Goal: Task Accomplishment & Management: Use online tool/utility

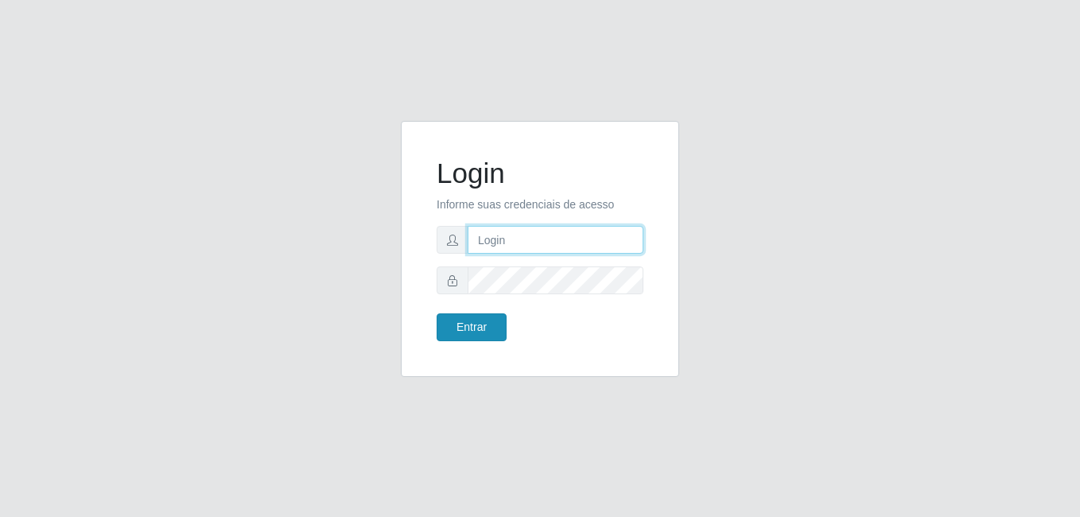
type input "[PERSON_NAME]"
click at [470, 318] on button "Entrar" at bounding box center [472, 327] width 70 height 28
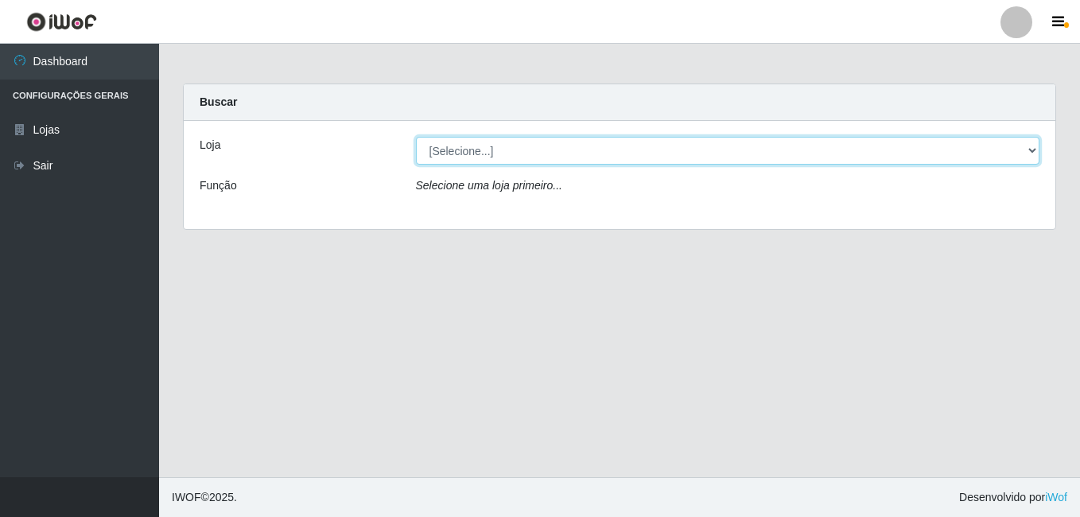
click at [481, 160] on select "[Selecione...] Bemais Supermercados - [GEOGRAPHIC_DATA]" at bounding box center [728, 151] width 624 height 28
select select "249"
click at [416, 137] on select "[Selecione...] Bemais Supermercados - [GEOGRAPHIC_DATA]" at bounding box center [728, 151] width 624 height 28
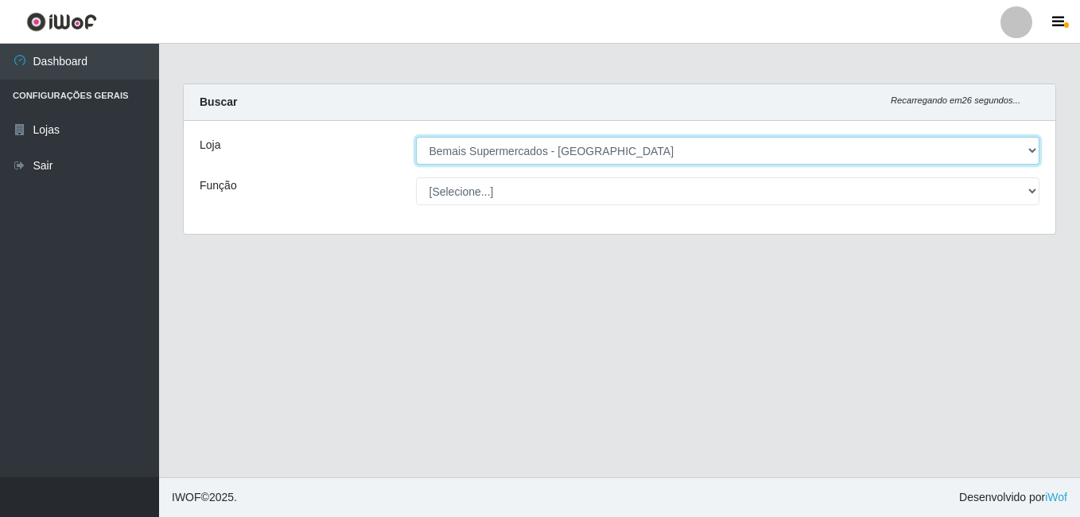
click at [1031, 150] on select "[Selecione...] Bemais Supermercados - [GEOGRAPHIC_DATA]" at bounding box center [728, 151] width 624 height 28
click at [416, 137] on select "[Selecione...] Bemais Supermercados - [GEOGRAPHIC_DATA]" at bounding box center [728, 151] width 624 height 28
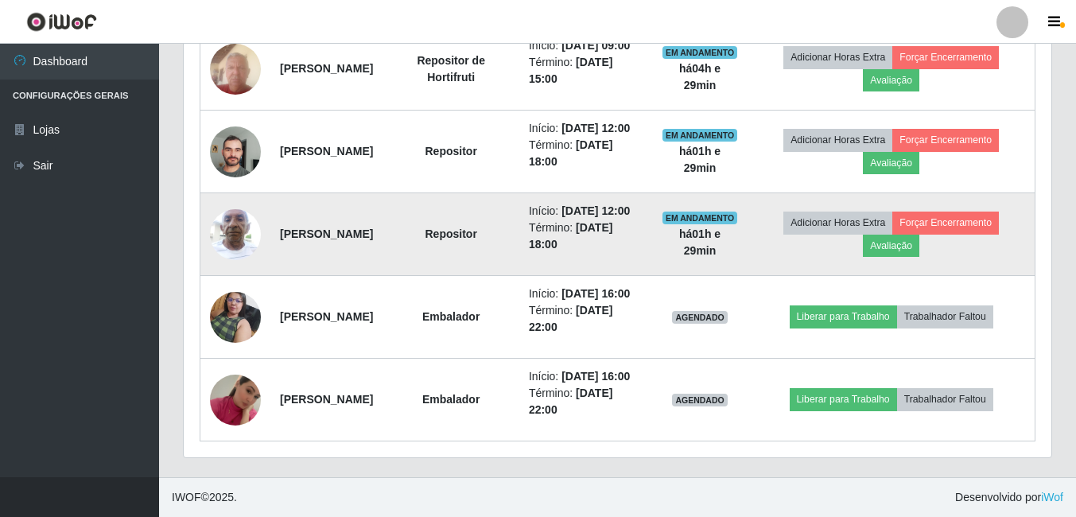
scroll to position [753, 0]
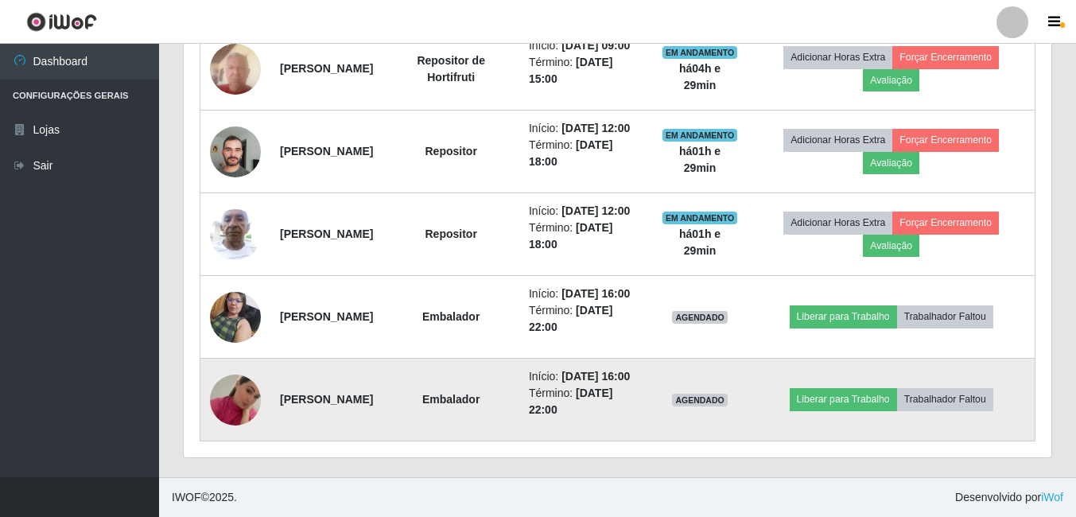
click at [227, 394] on img at bounding box center [235, 400] width 51 height 91
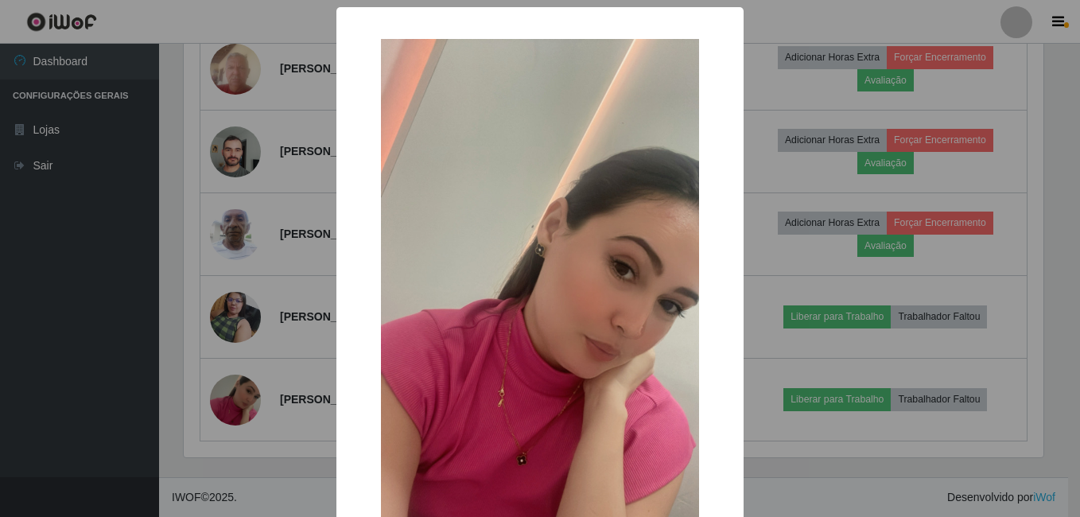
click at [241, 316] on div "× OK Cancel" at bounding box center [540, 258] width 1080 height 517
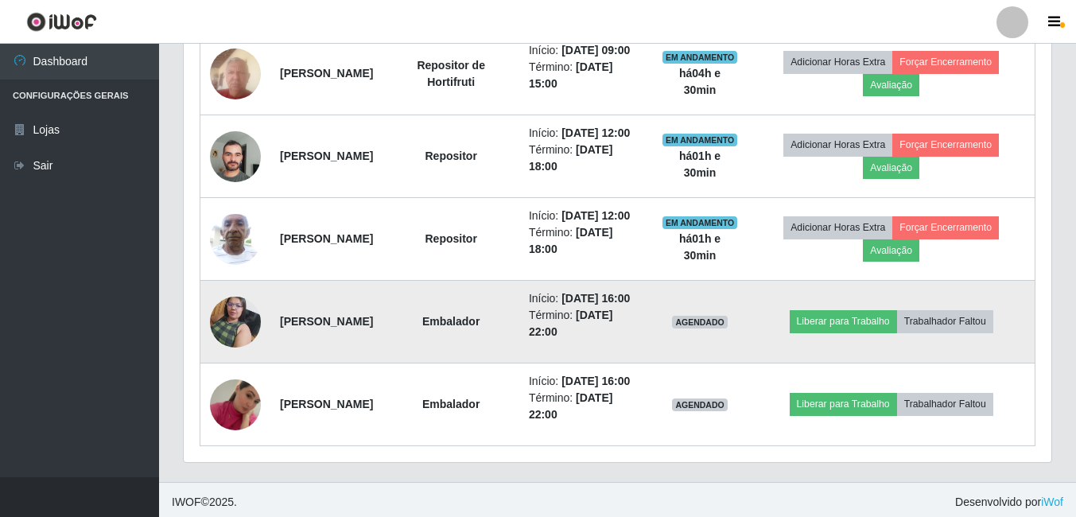
scroll to position [753, 0]
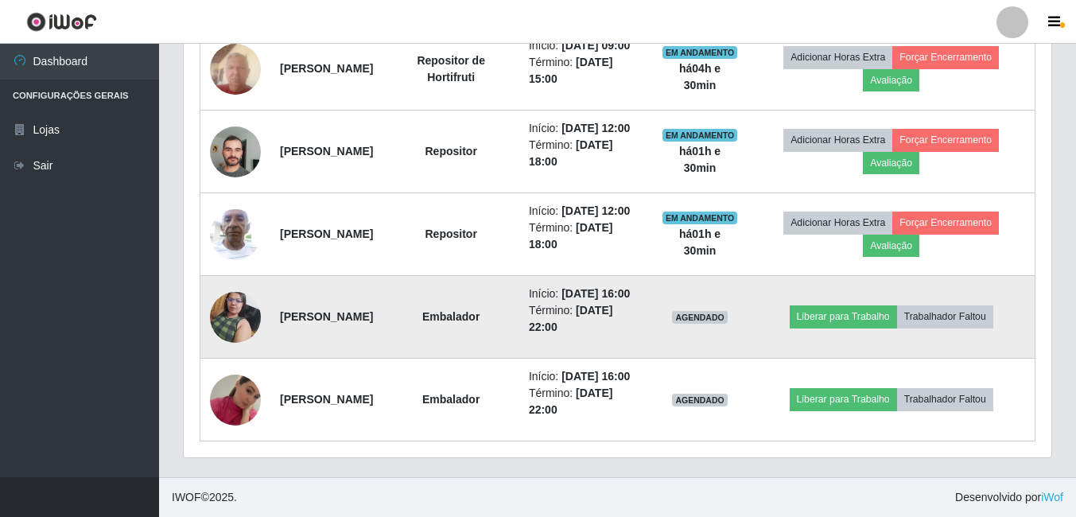
click at [218, 290] on img at bounding box center [235, 317] width 51 height 68
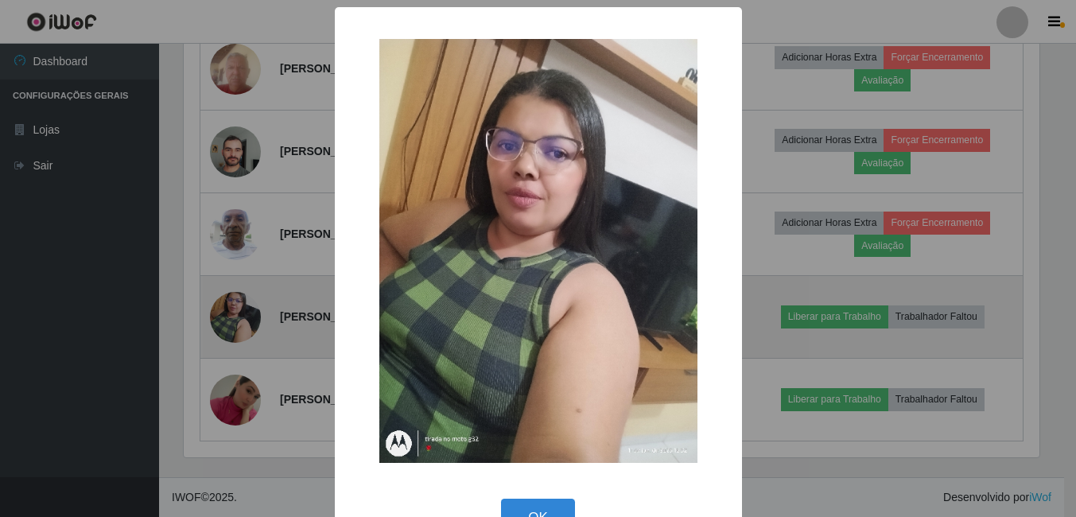
scroll to position [330, 860]
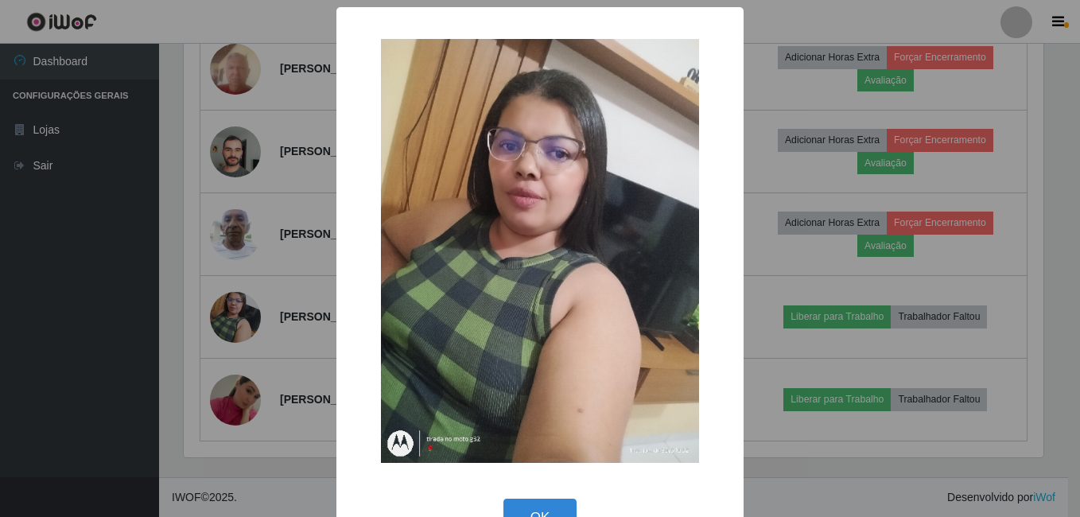
click at [228, 278] on div "× OK Cancel" at bounding box center [540, 258] width 1080 height 517
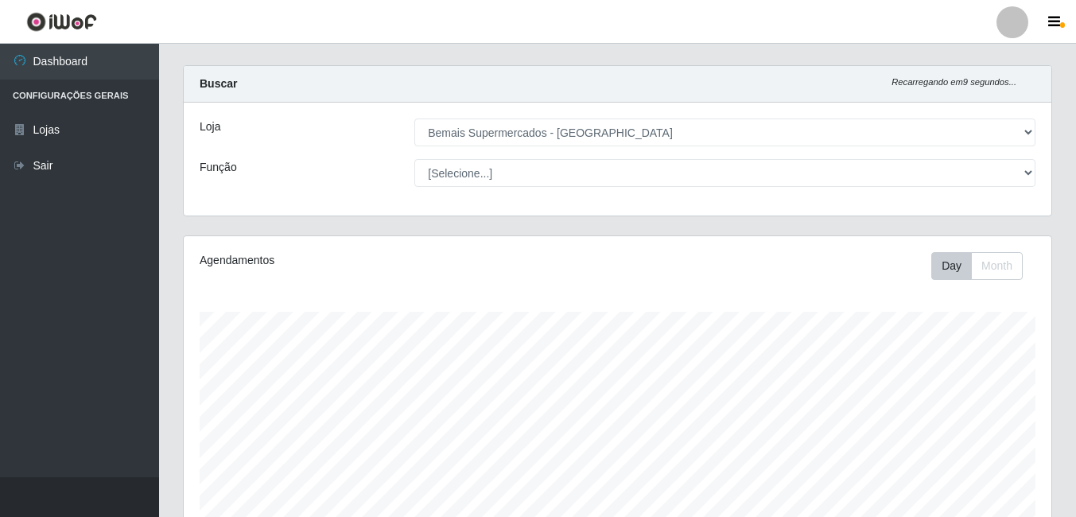
scroll to position [0, 0]
